Goal: Task Accomplishment & Management: Complete application form

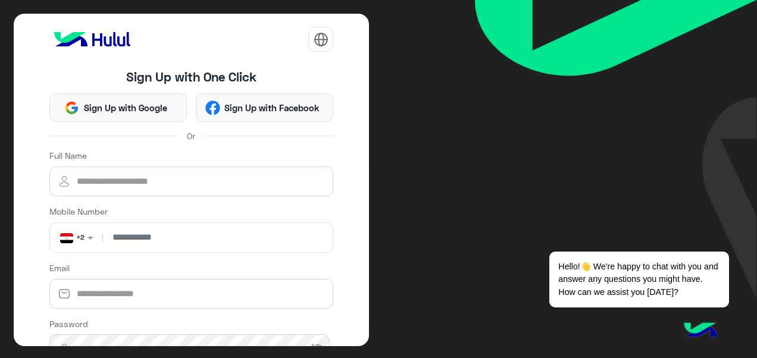
click at [123, 90] on div "Sign Up with Google Sign Up with Facebook" at bounding box center [191, 105] width 302 height 33
click at [132, 99] on button "Sign Up with Google" at bounding box center [118, 107] width 138 height 29
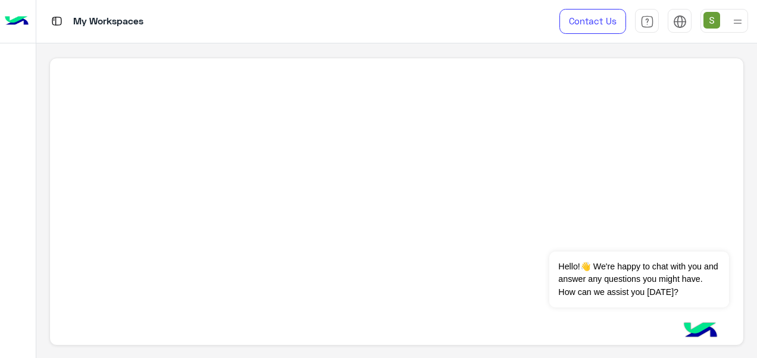
scroll to position [4, 0]
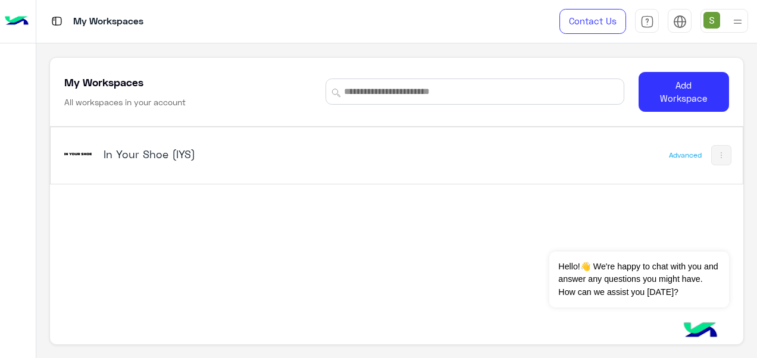
click at [177, 150] on h5 "In Your Shoe (IYS)" at bounding box center [224, 154] width 241 height 14
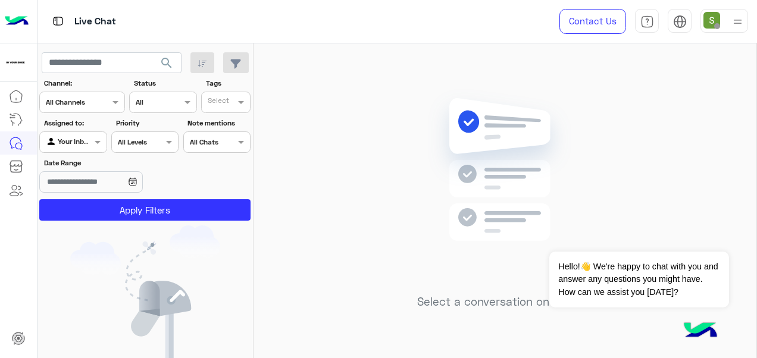
click at [726, 20] on div at bounding box center [725, 21] width 48 height 24
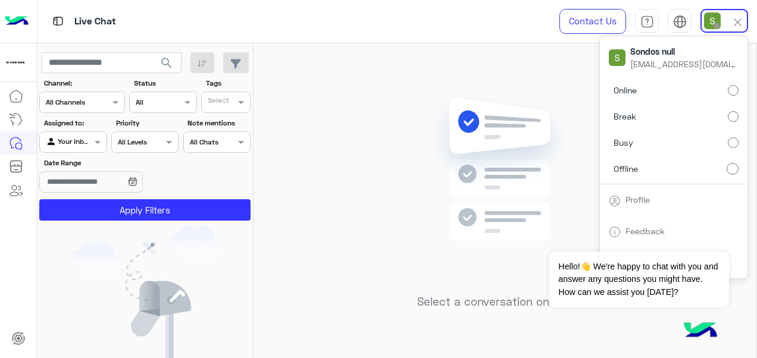
click at [717, 87] on label "Online" at bounding box center [674, 90] width 130 height 21
click at [418, 71] on div "Select a conversation on the left" at bounding box center [505, 203] width 503 height 320
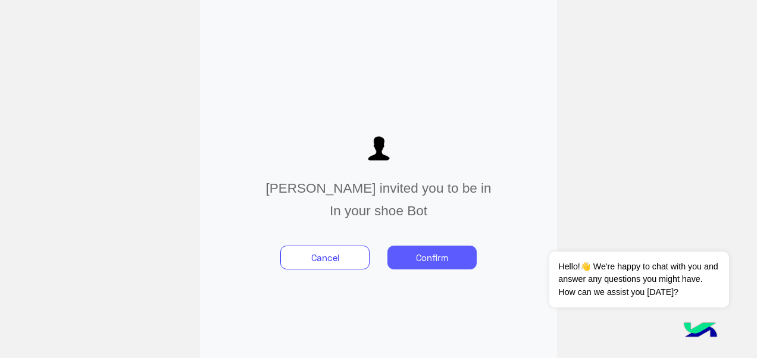
click at [411, 254] on button "Confirm" at bounding box center [432, 258] width 89 height 24
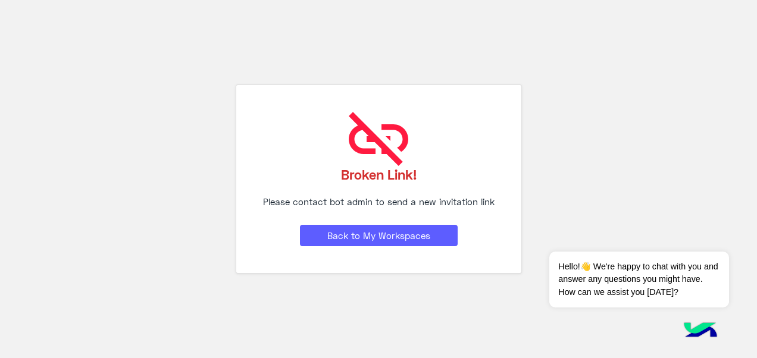
click at [400, 242] on button "Back to My Workspaces" at bounding box center [379, 235] width 158 height 21
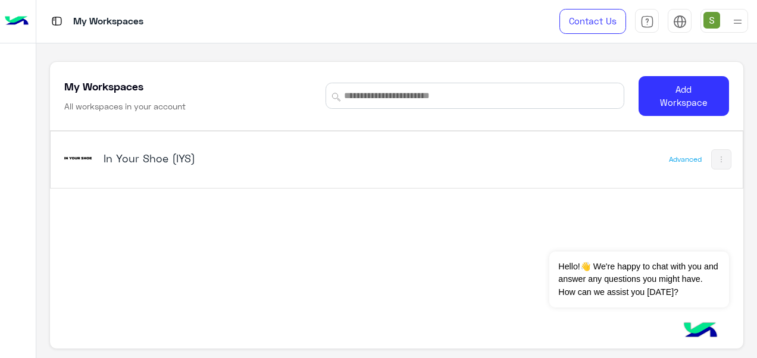
click at [187, 166] on div "In Your Shoe (IYS)" at bounding box center [224, 159] width 241 height 17
